Goal: Task Accomplishment & Management: Manage account settings

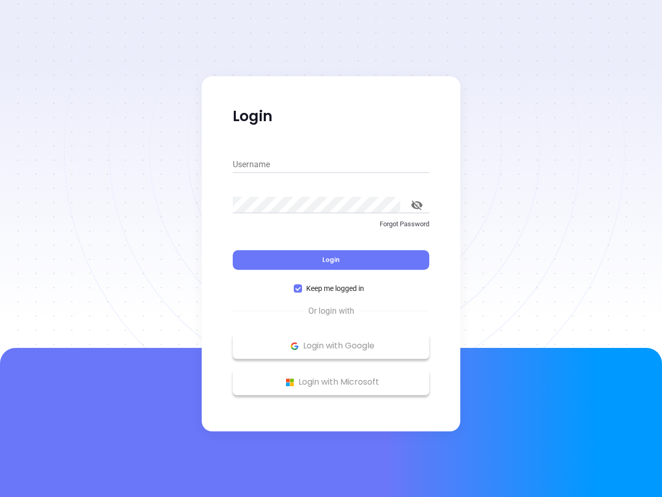
click at [331, 248] on div "Login" at bounding box center [331, 253] width 197 height 32
click at [331, 165] on input "Username" at bounding box center [331, 164] width 197 height 17
click at [417, 205] on icon "toggle password visibility" at bounding box center [416, 205] width 11 height 10
click at [331, 260] on span "Login" at bounding box center [331, 259] width 18 height 9
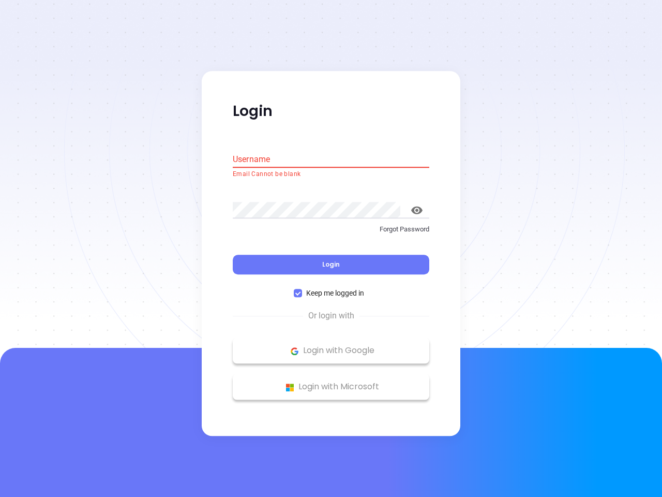
click at [331, 288] on span "Keep me logged in" at bounding box center [335, 293] width 66 height 11
click at [302, 289] on input "Keep me logged in" at bounding box center [298, 293] width 8 height 8
checkbox input "false"
click at [331, 346] on p "Login with Google" at bounding box center [331, 351] width 186 height 16
click at [331, 382] on p "Login with Microsoft" at bounding box center [331, 387] width 186 height 16
